Goal: Register for event/course

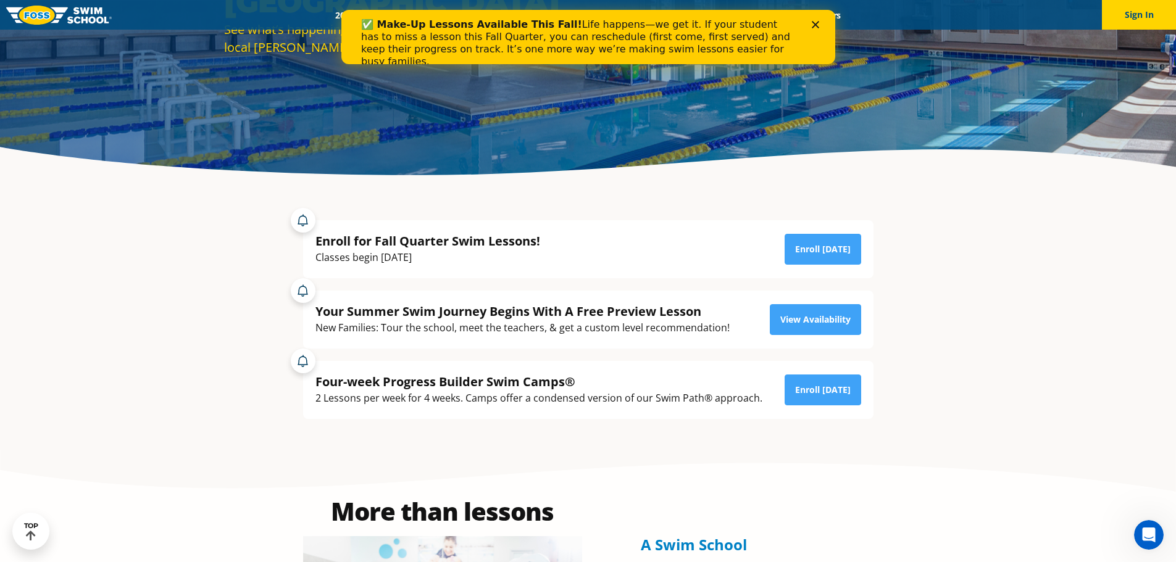
scroll to position [202, 0]
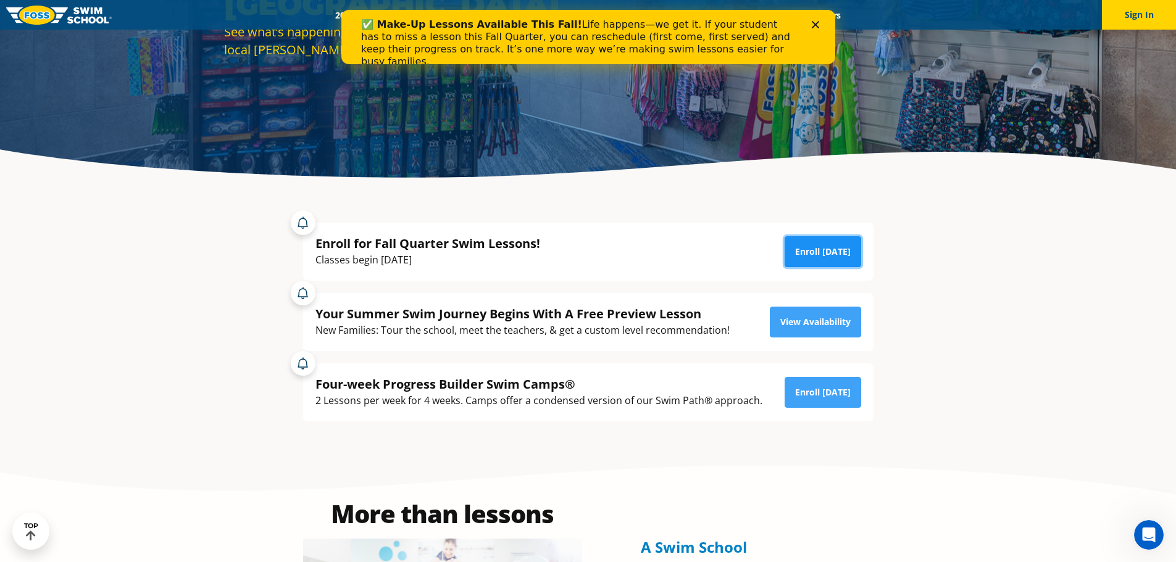
click at [828, 249] on link "Enroll [DATE]" at bounding box center [822, 251] width 77 height 31
click at [818, 318] on link "View Availability" at bounding box center [815, 322] width 91 height 31
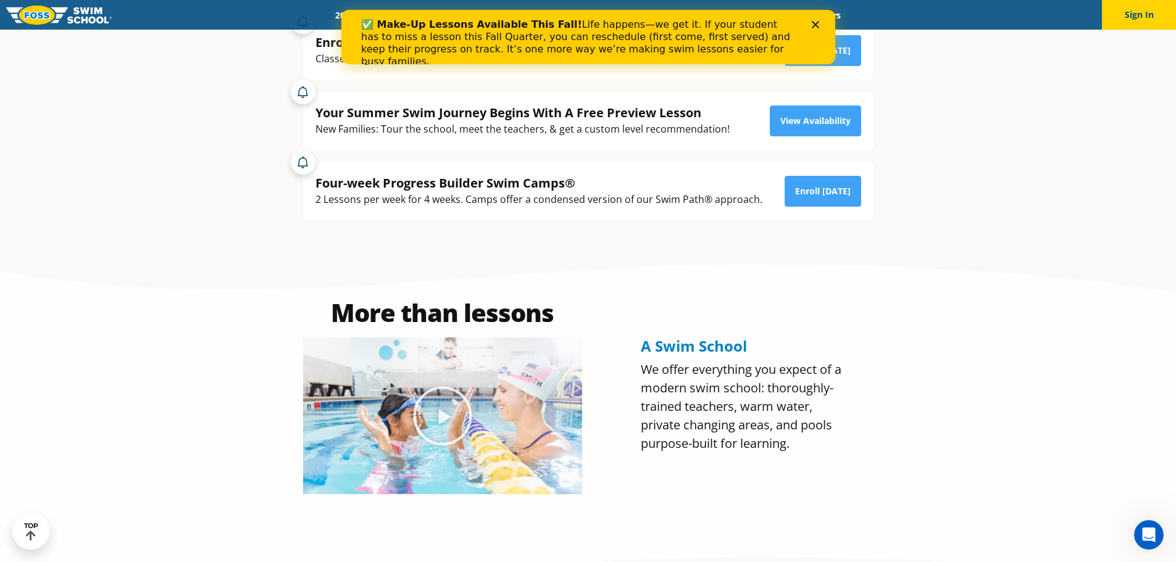
scroll to position [449, 0]
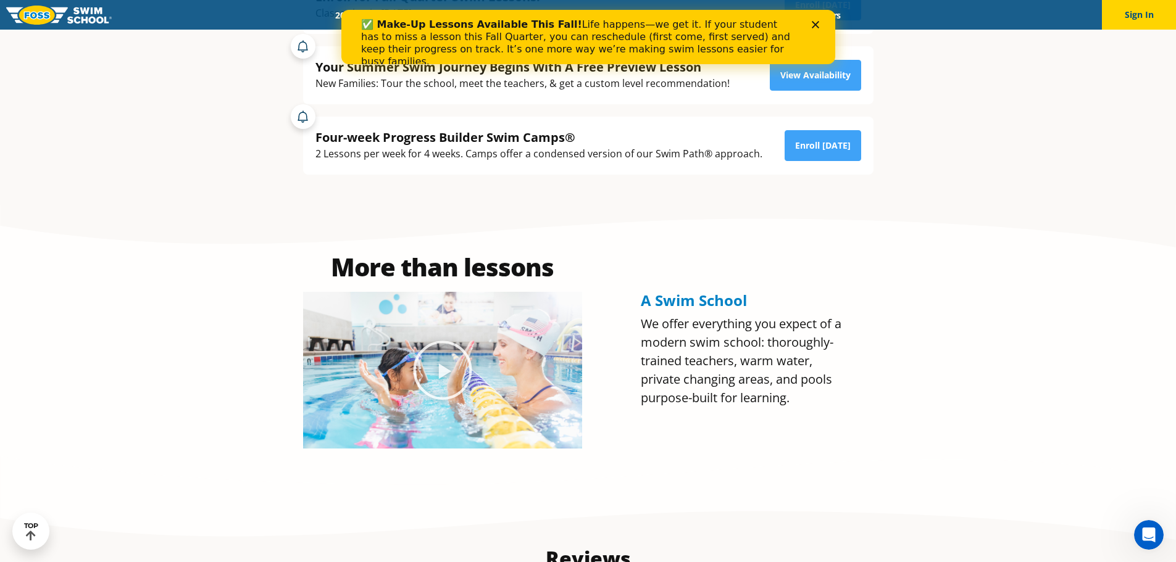
click at [815, 23] on icon "Close" at bounding box center [814, 24] width 7 height 7
